Goal: Information Seeking & Learning: Find specific fact

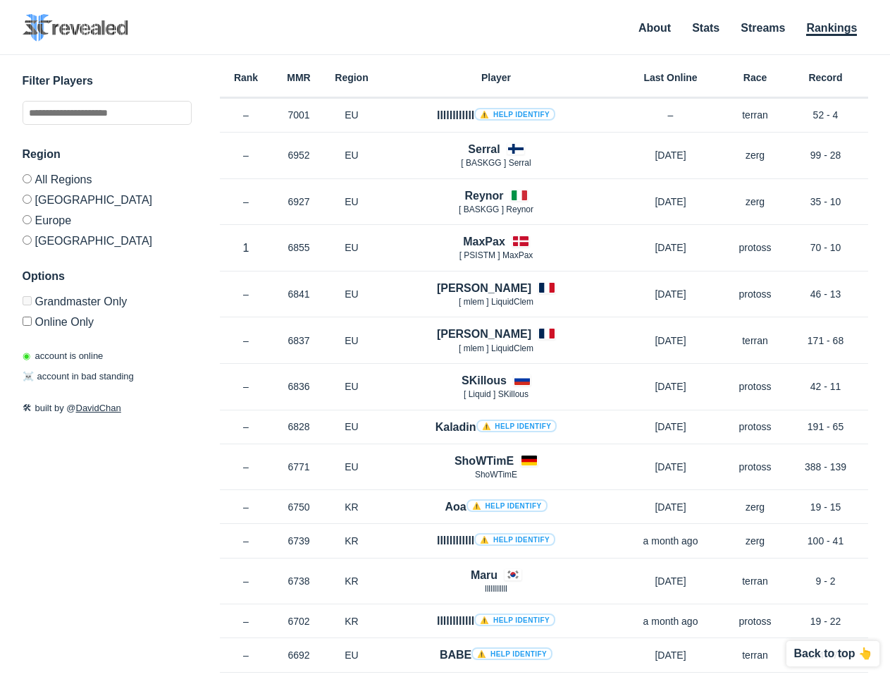
click at [483, 149] on h4 "Serral" at bounding box center [484, 149] width 32 height 16
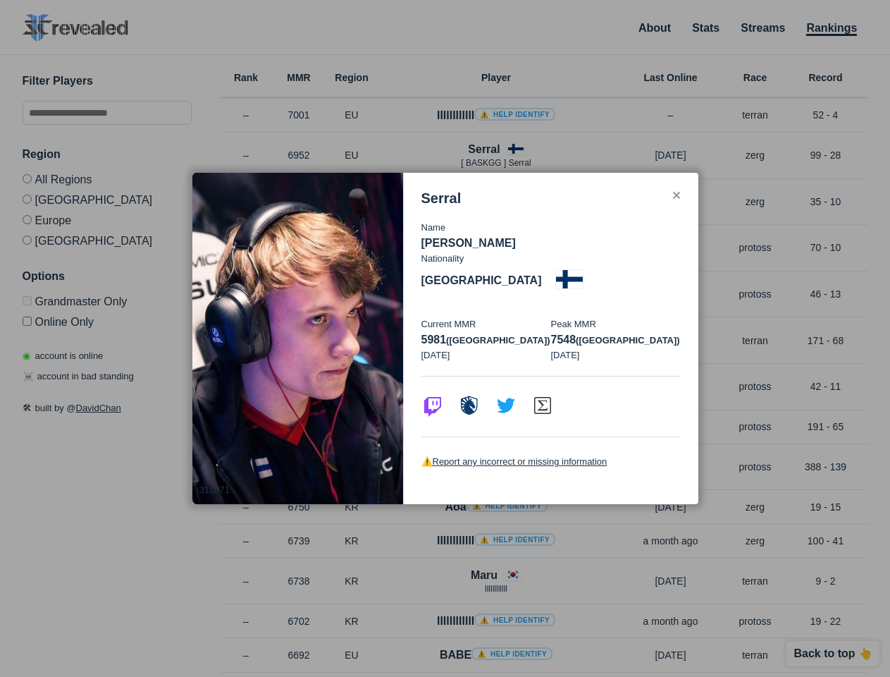
click at [483, 195] on div "Serral Name [PERSON_NAME] Nationality [DEMOGRAPHIC_DATA] Current MMR 5981 ([GEO…" at bounding box center [551, 338] width 295 height 331
click at [484, 235] on p "Name" at bounding box center [550, 228] width 259 height 14
click at [483, 288] on div "Name [PERSON_NAME] Nationality [DEMOGRAPHIC_DATA] Current MMR 5981 (eu) [DATE] …" at bounding box center [550, 290] width 259 height 169
click at [483, 348] on p "[DATE]" at bounding box center [486, 355] width 130 height 14
click at [484, 380] on div at bounding box center [550, 406] width 259 height 61
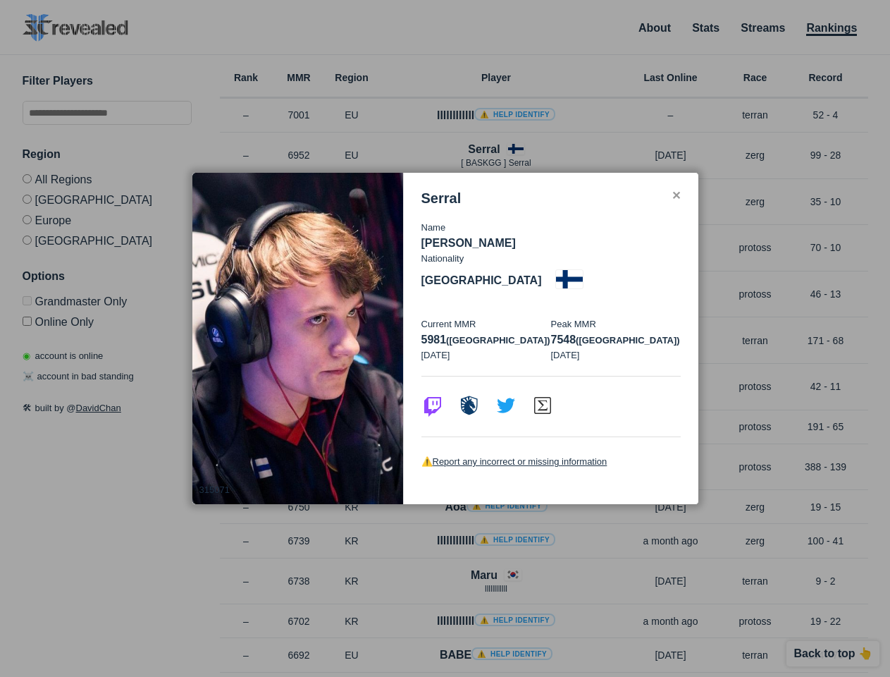
click at [484, 460] on div "⚠️ Report any incorrect or missing information" at bounding box center [550, 461] width 259 height 50
click at [484, 574] on div at bounding box center [445, 338] width 890 height 677
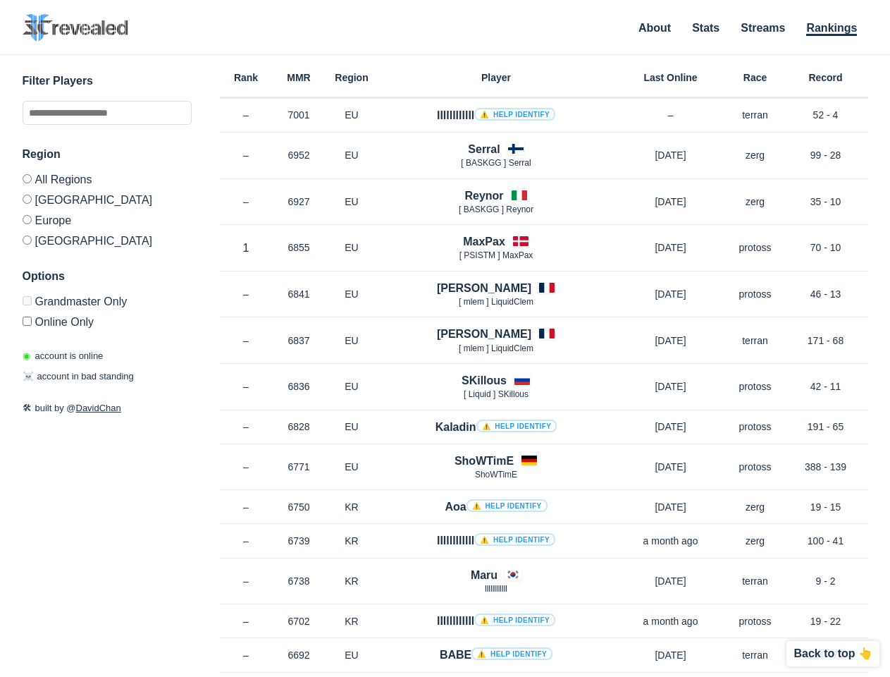
click at [834, 653] on p "Back to top 👆" at bounding box center [833, 653] width 79 height 11
